Goal: Task Accomplishment & Management: Use online tool/utility

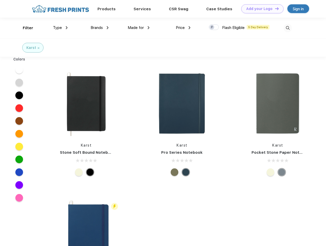
click at [261, 9] on link "Add your Logo Design Tool" at bounding box center [263, 8] width 42 height 9
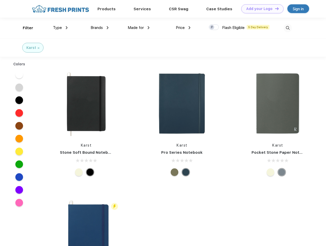
click at [0, 0] on div "Design Tool" at bounding box center [0, 0] width 0 height 0
click at [275, 8] on link "Add your Logo Design Tool" at bounding box center [263, 8] width 42 height 9
click at [25, 28] on div "Filter" at bounding box center [28, 28] width 11 height 6
click at [60, 28] on span "Type" at bounding box center [57, 27] width 9 height 5
click at [100, 28] on span "Brands" at bounding box center [97, 27] width 12 height 5
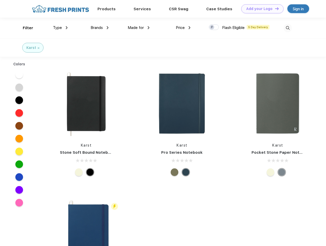
click at [139, 28] on span "Made for" at bounding box center [136, 27] width 16 height 5
click at [183, 28] on span "Price" at bounding box center [180, 27] width 9 height 5
click at [214, 27] on div at bounding box center [214, 27] width 10 height 6
click at [212, 27] on input "checkbox" at bounding box center [210, 25] width 3 height 3
click at [288, 28] on img at bounding box center [288, 28] width 8 height 8
